Goal: Information Seeking & Learning: Learn about a topic

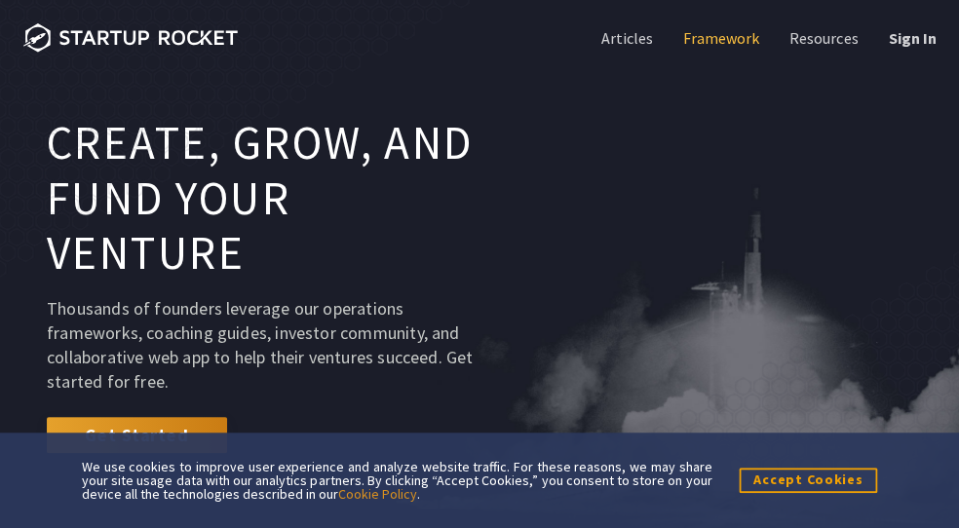
click at [699, 37] on link "Framework" at bounding box center [719, 37] width 80 height 21
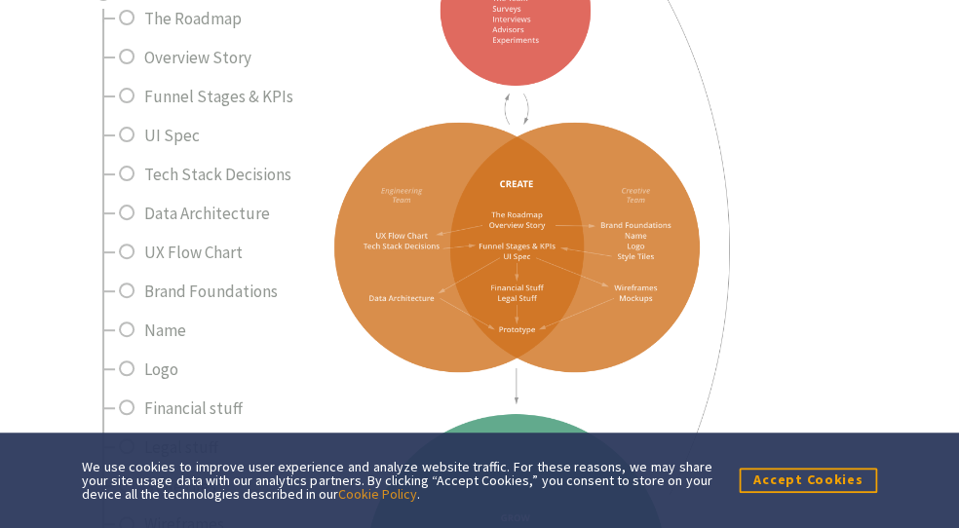
scroll to position [758, 0]
click at [770, 473] on button "Accept Cookies" at bounding box center [807, 480] width 138 height 24
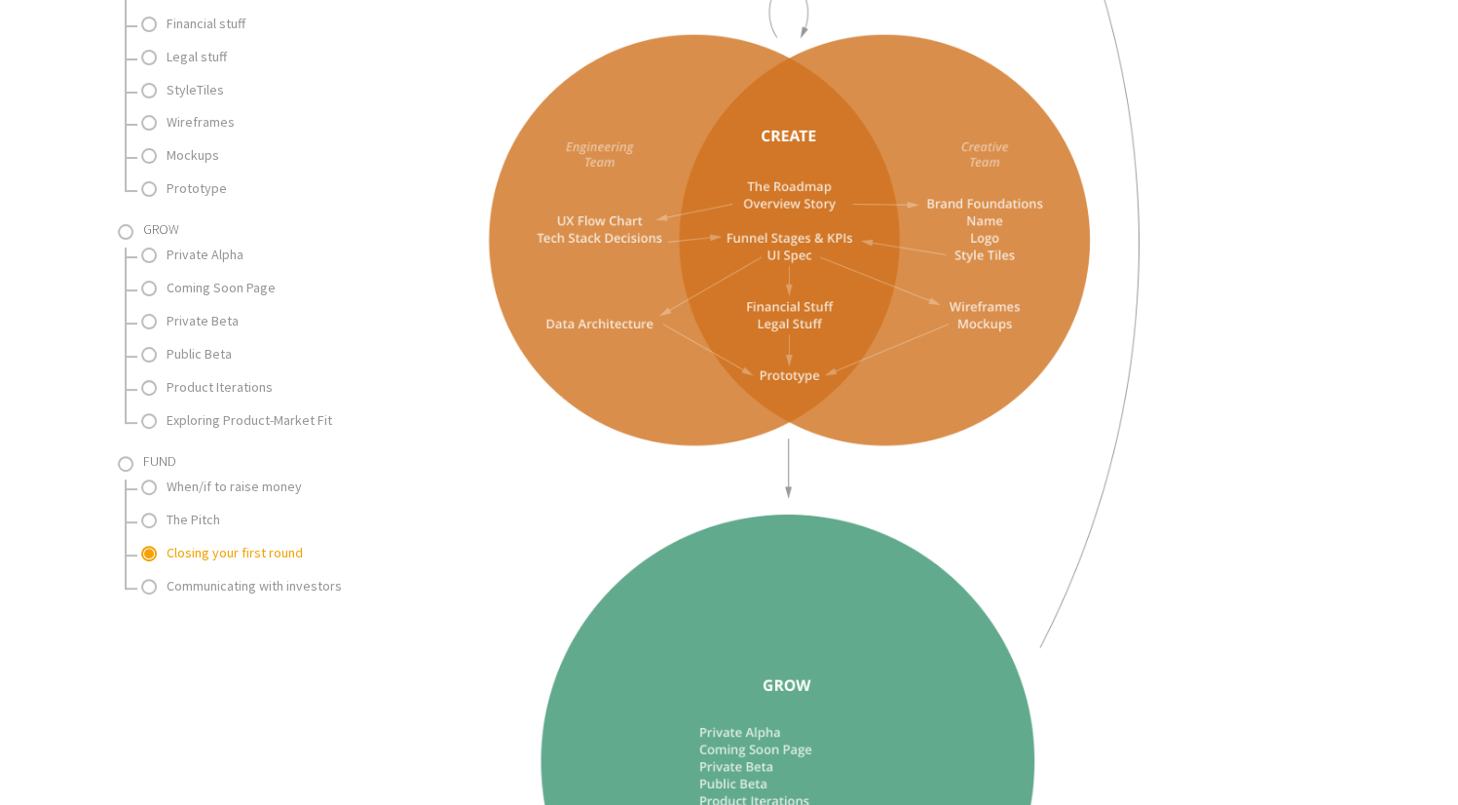
scroll to position [1128, 0]
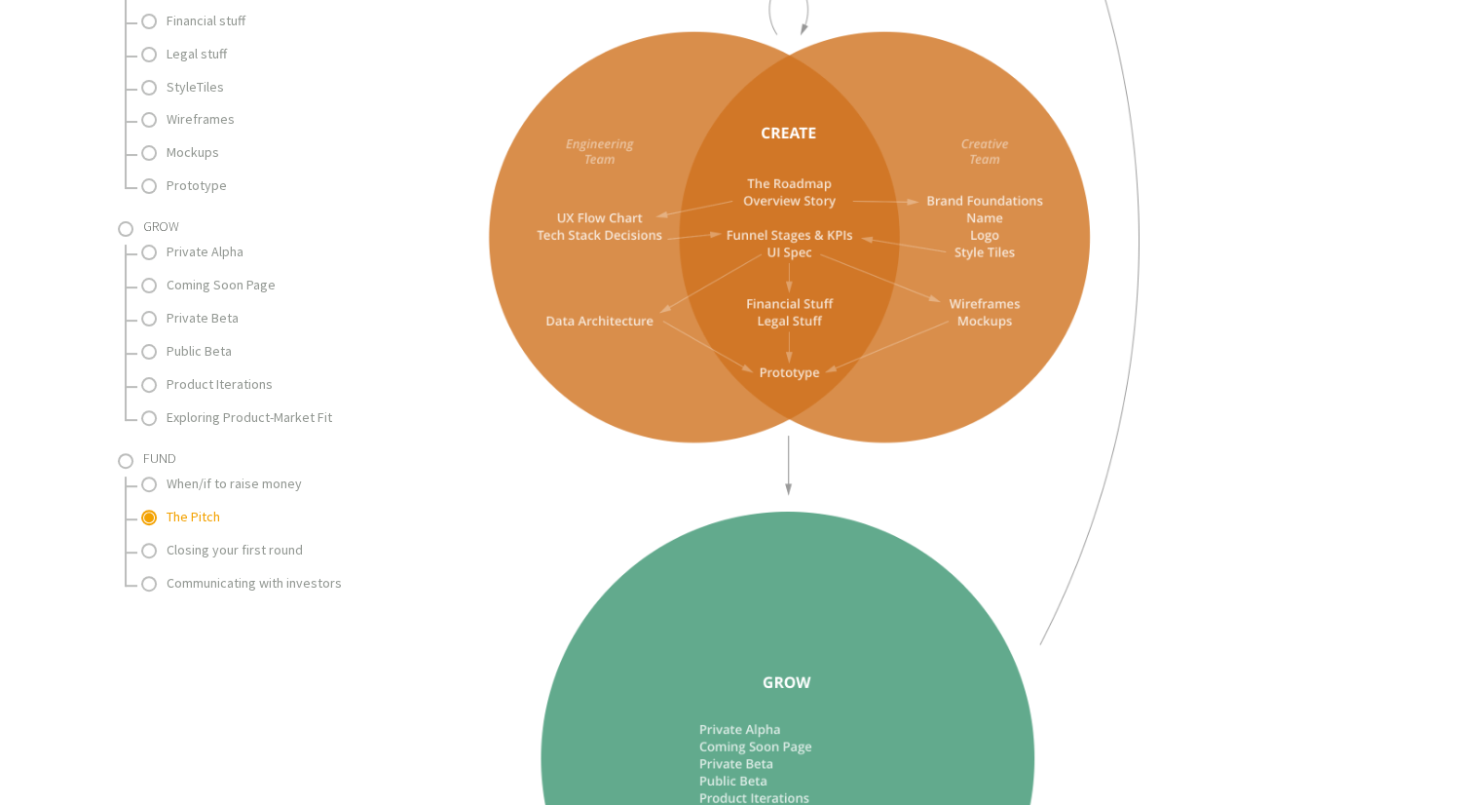
click at [219, 505] on link "The Pitch" at bounding box center [264, 517] width 195 height 24
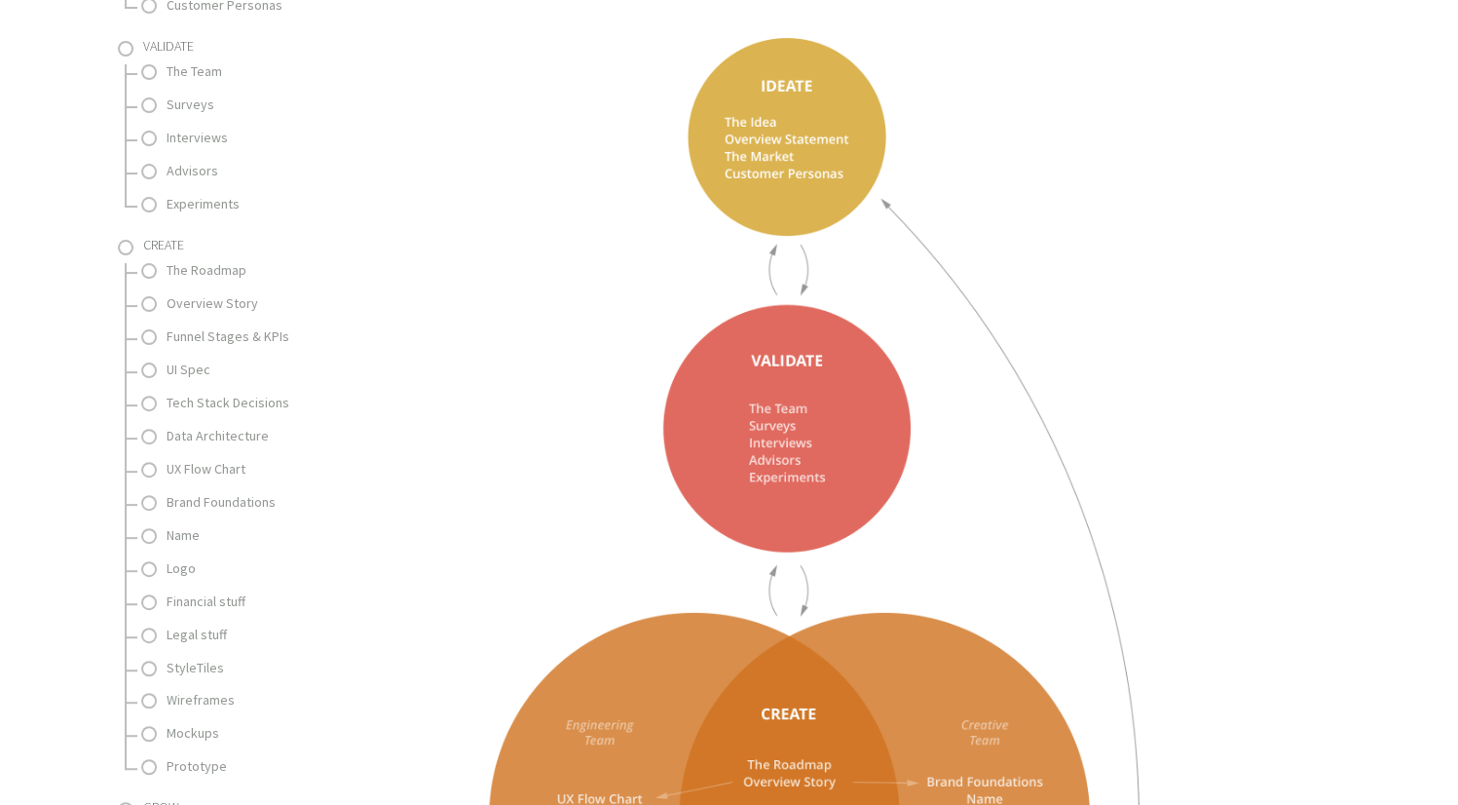
scroll to position [551, 0]
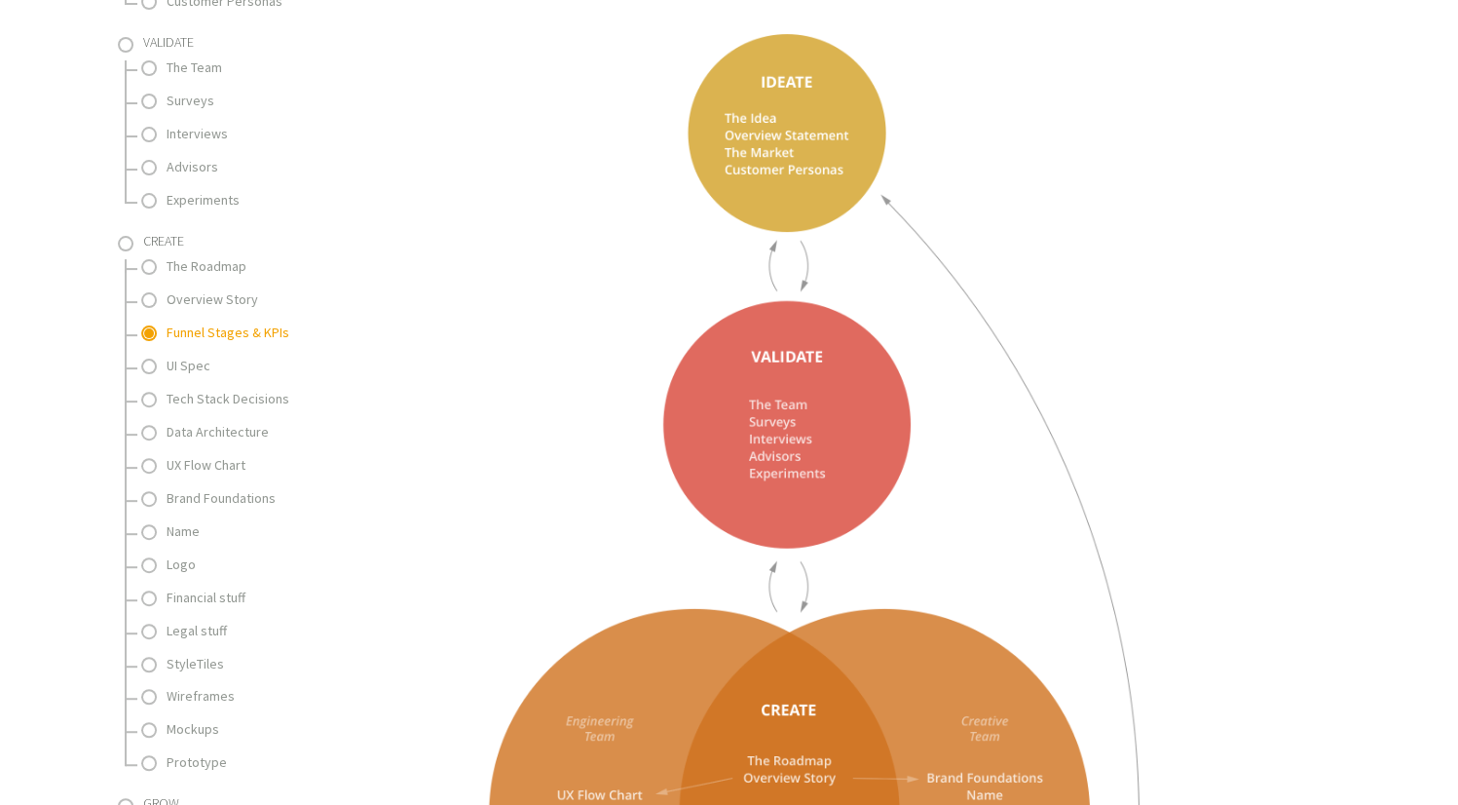
click at [222, 320] on link "Funnel Stages & KPIs" at bounding box center [264, 332] width 195 height 24
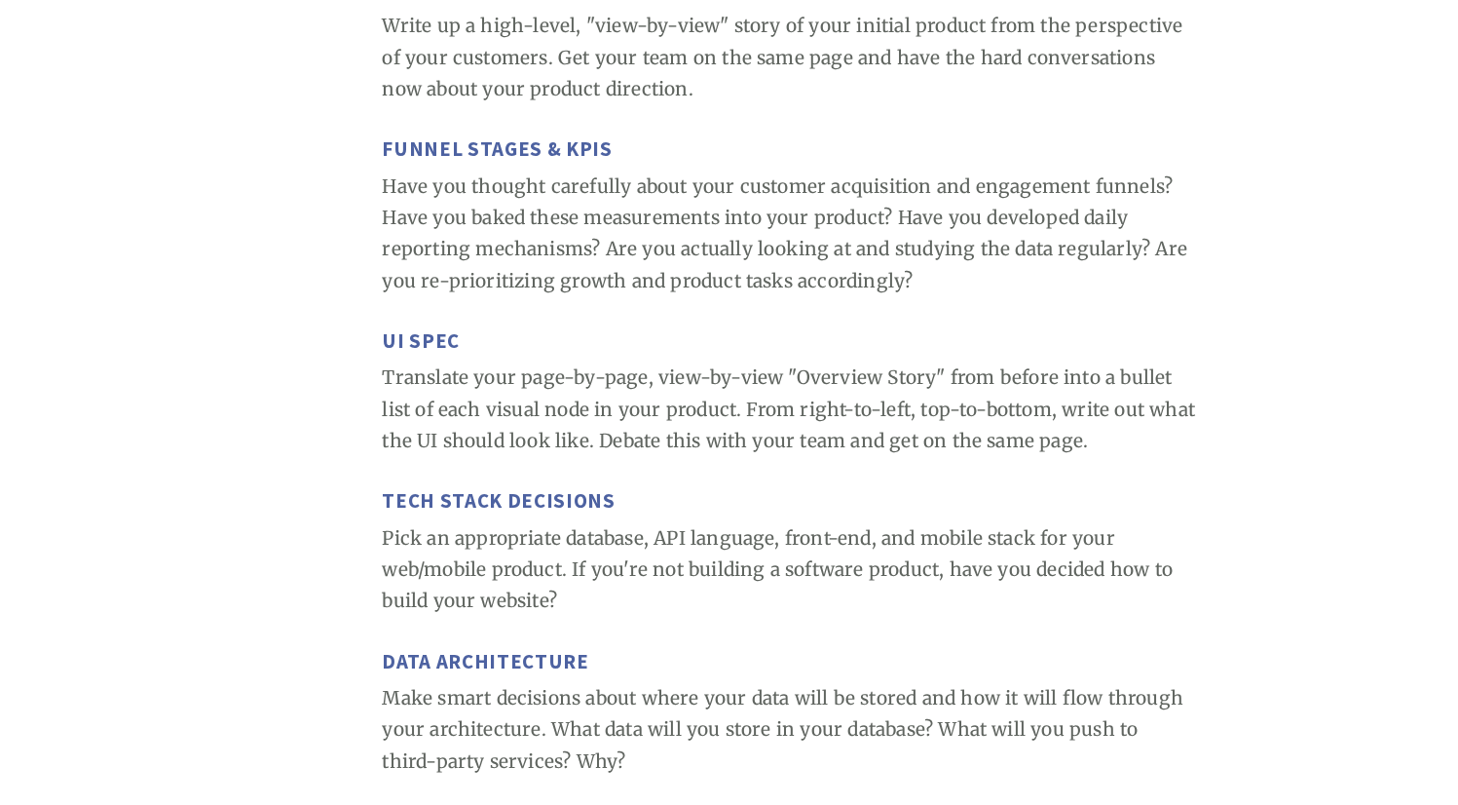
scroll to position [4715, 0]
drag, startPoint x: 365, startPoint y: 129, endPoint x: 660, endPoint y: 129, distance: 295.2
copy h3 "Funnel Stages & KPIs"
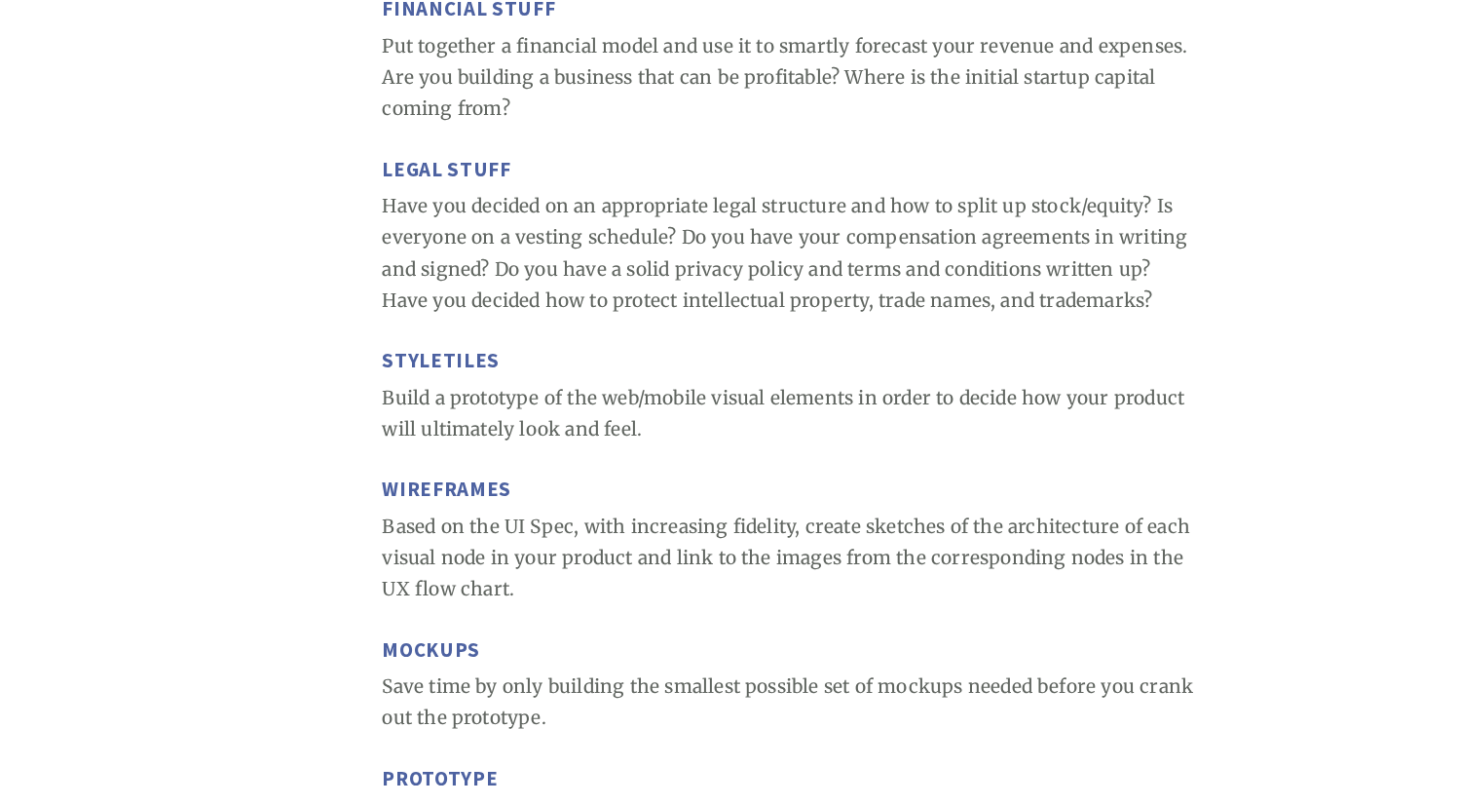
scroll to position [6046, 0]
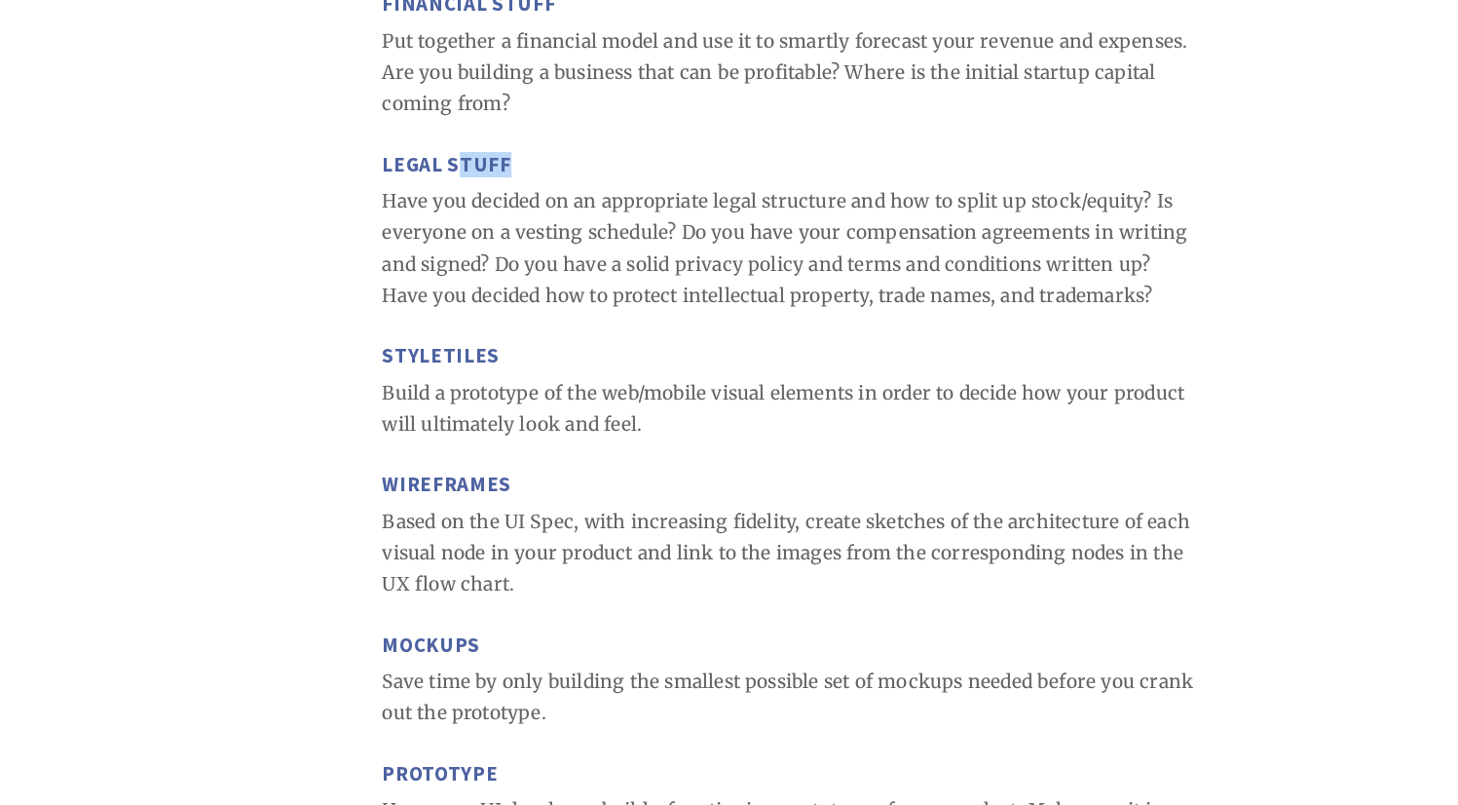
drag, startPoint x: 484, startPoint y: 142, endPoint x: 550, endPoint y: 142, distance: 66.2
click at [550, 153] on h3 "Legal stuff" at bounding box center [788, 165] width 813 height 24
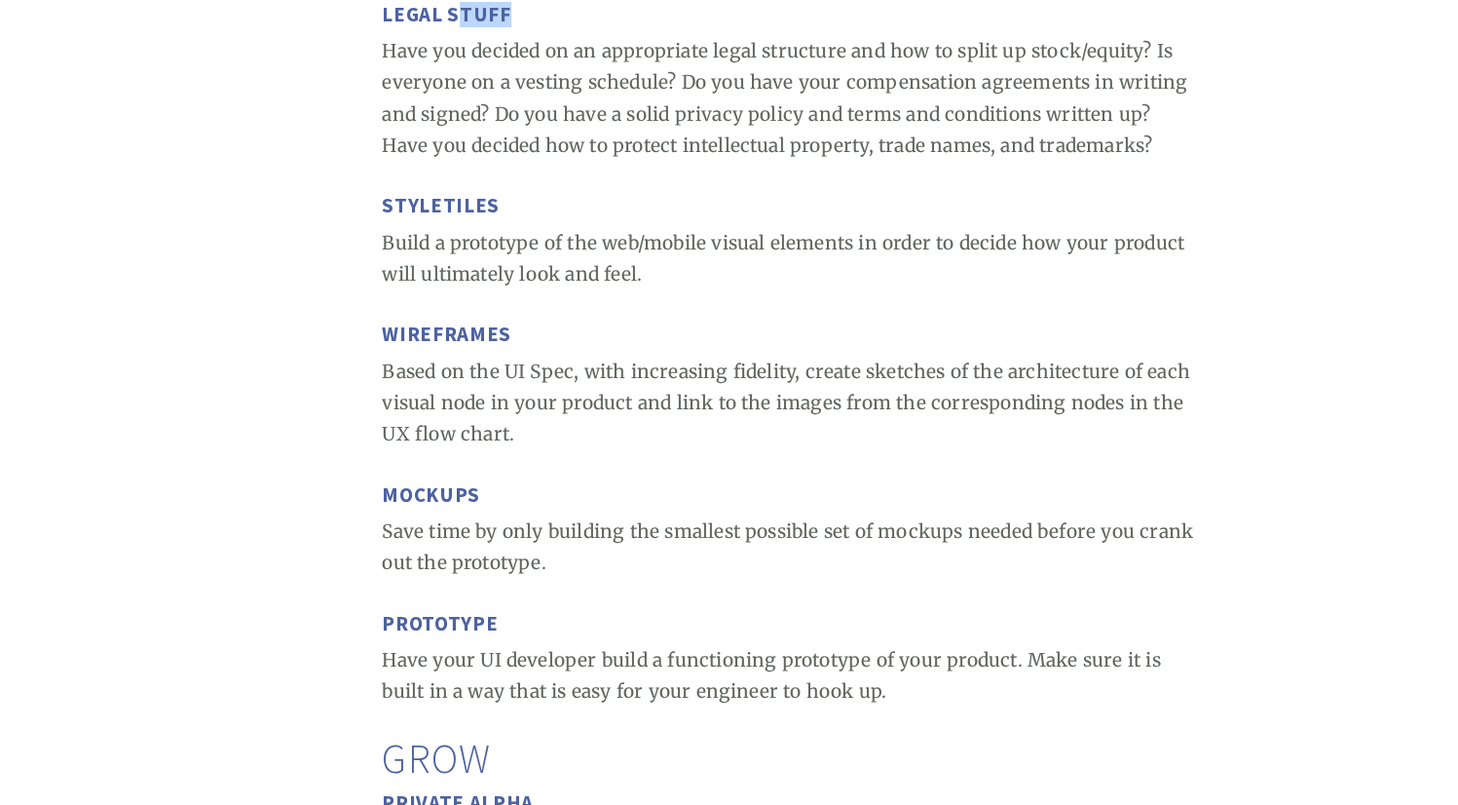
scroll to position [6198, 0]
drag, startPoint x: 394, startPoint y: 184, endPoint x: 665, endPoint y: 180, distance: 271.8
click at [665, 192] on h3 "StyleTiles" at bounding box center [788, 204] width 813 height 24
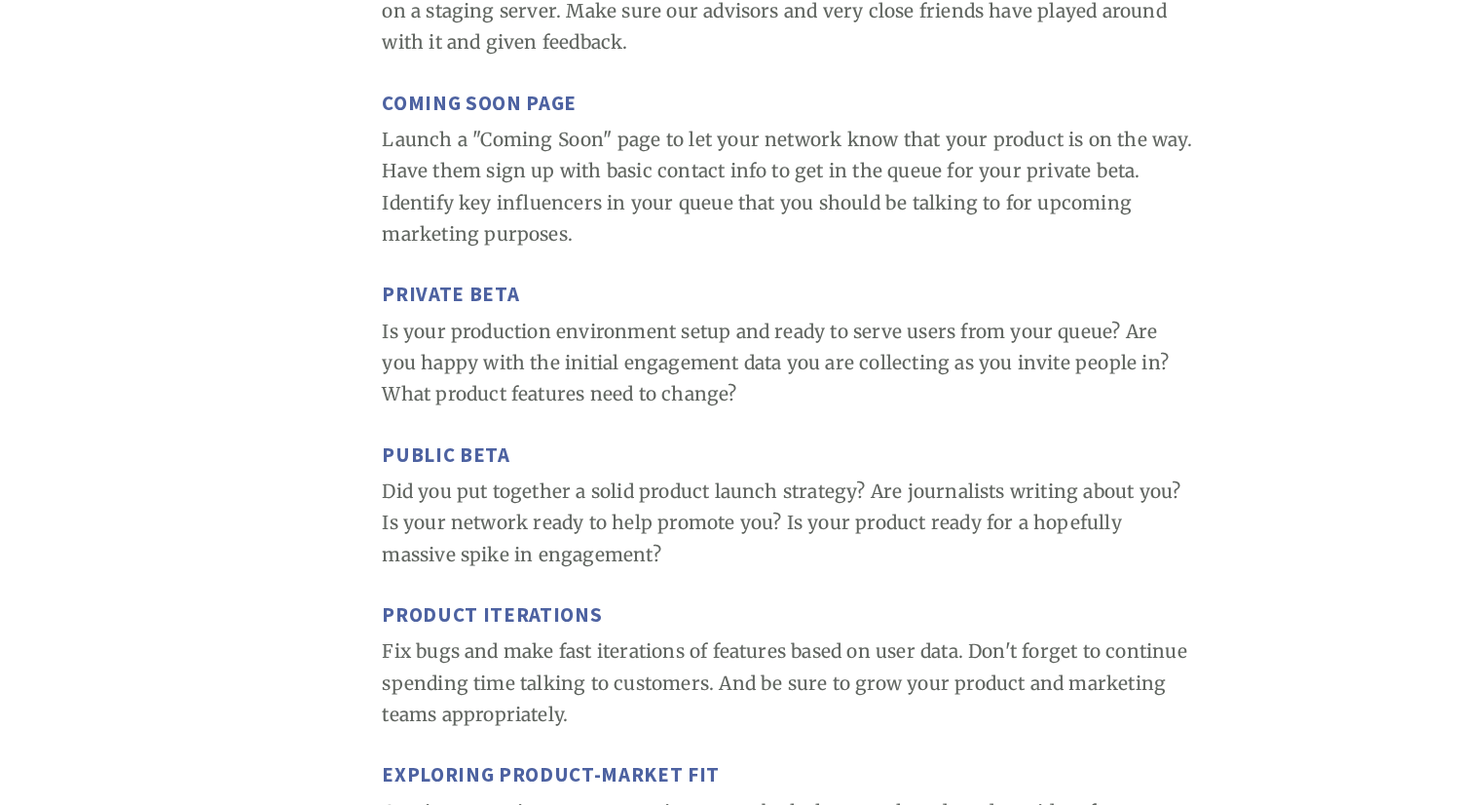
scroll to position [7058, 0]
